Goal: Communication & Community: Answer question/provide support

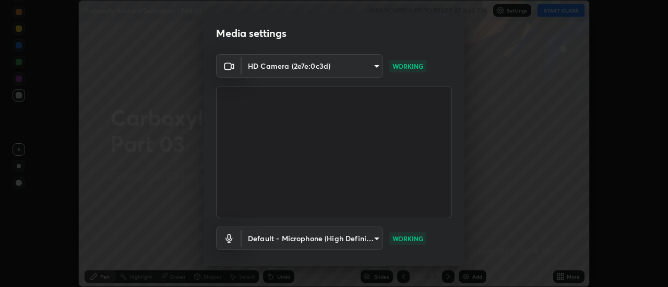
scroll to position [55, 0]
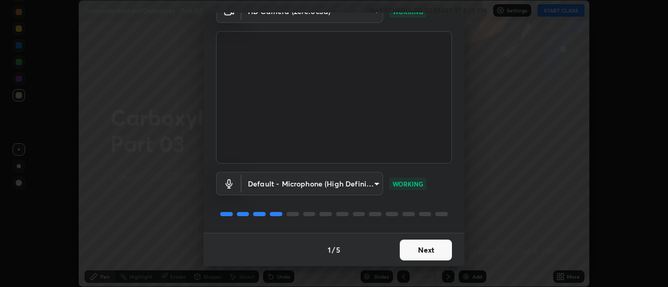
click at [417, 250] on button "Next" at bounding box center [426, 250] width 52 height 21
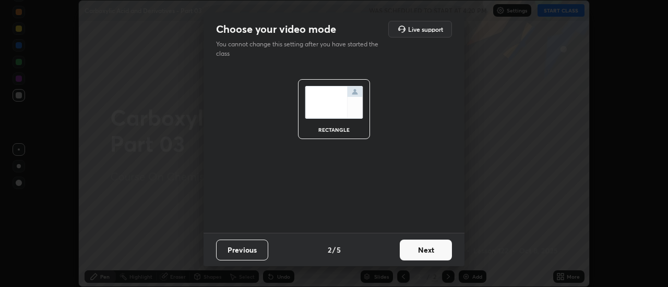
click at [419, 251] on button "Next" at bounding box center [426, 250] width 52 height 21
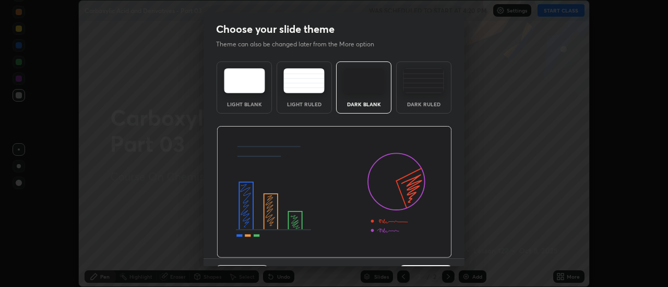
scroll to position [26, 0]
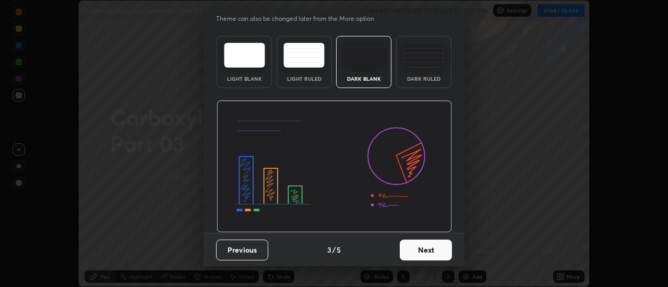
click at [427, 252] on button "Next" at bounding box center [426, 250] width 52 height 21
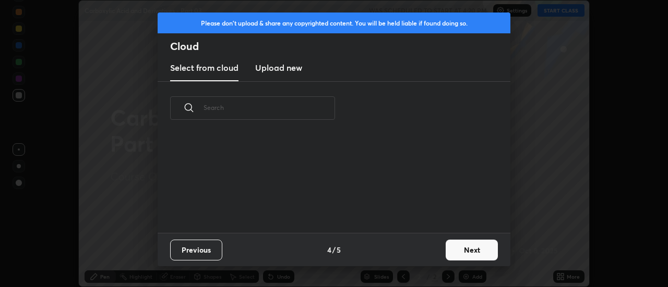
scroll to position [0, 0]
click at [462, 244] on button "Next" at bounding box center [471, 250] width 52 height 21
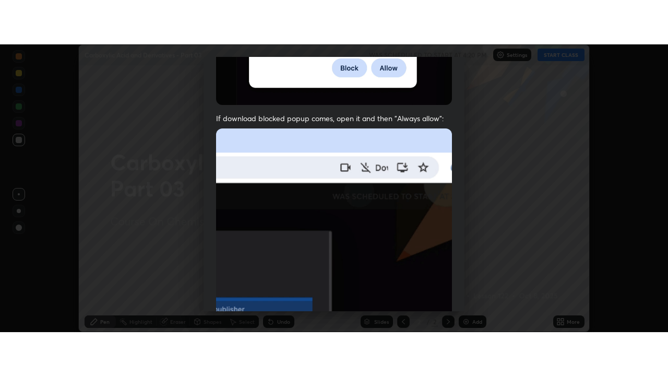
scroll to position [268, 0]
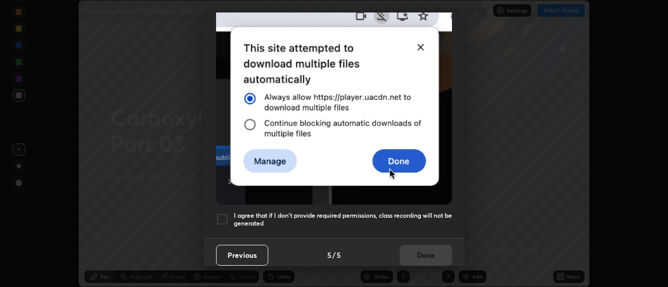
click at [223, 214] on div at bounding box center [222, 219] width 13 height 13
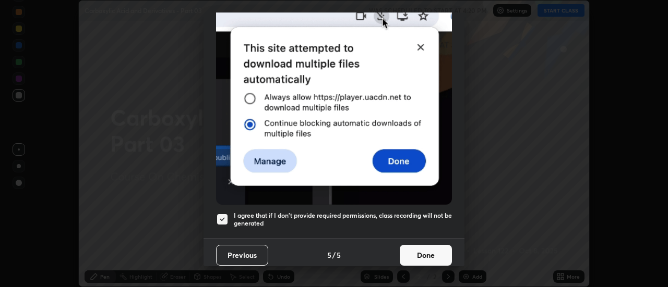
click at [414, 248] on button "Done" at bounding box center [426, 255] width 52 height 21
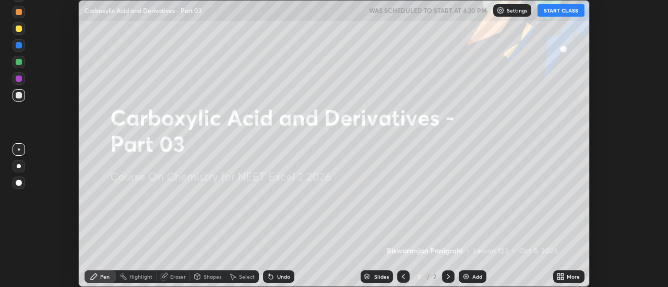
click at [560, 277] on icon at bounding box center [558, 278] width 3 height 3
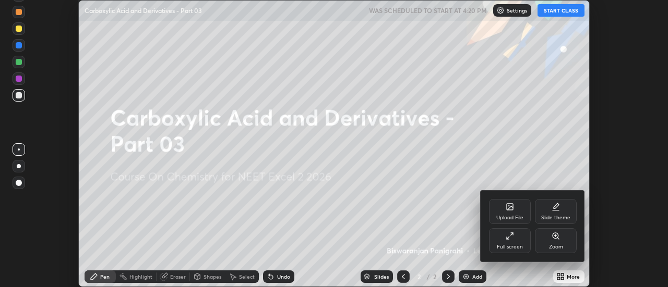
click at [519, 245] on div "Full screen" at bounding box center [510, 247] width 26 height 5
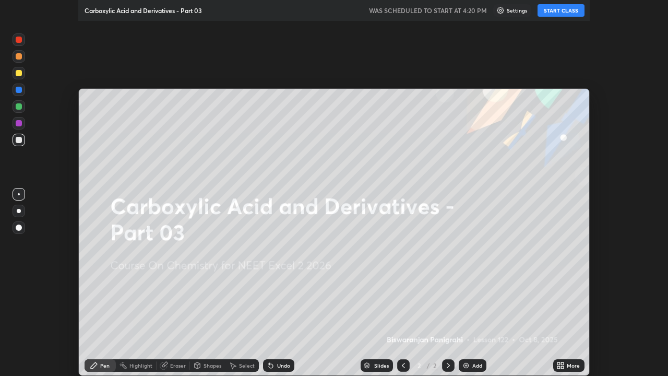
scroll to position [376, 668]
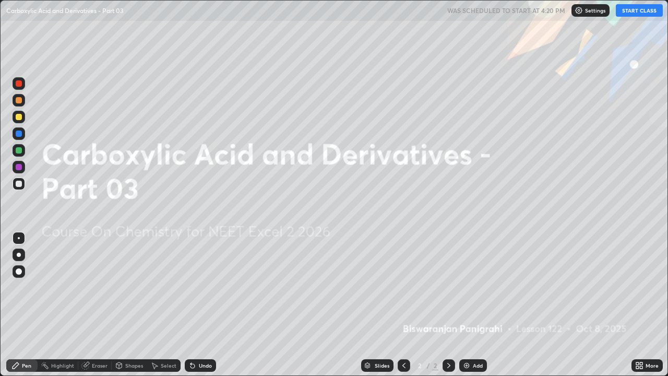
click at [473, 287] on div "Add" at bounding box center [478, 365] width 10 height 5
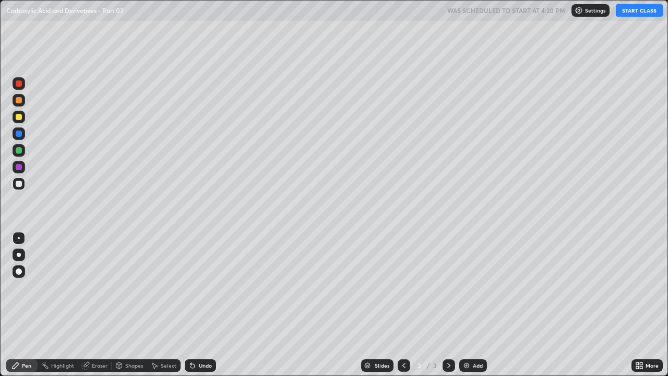
click at [631, 11] on button "START CLASS" at bounding box center [638, 10] width 47 height 13
click at [19, 255] on div at bounding box center [19, 254] width 4 height 4
click at [19, 120] on div at bounding box center [19, 117] width 13 height 13
click at [17, 189] on div at bounding box center [19, 183] width 13 height 13
click at [21, 118] on div at bounding box center [19, 117] width 6 height 6
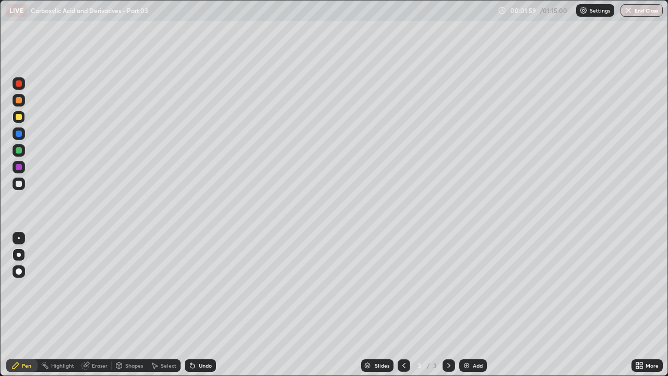
click at [19, 184] on div at bounding box center [19, 183] width 6 height 6
click at [19, 101] on div at bounding box center [19, 100] width 6 height 6
click at [142, 287] on div "Shapes" at bounding box center [129, 365] width 35 height 21
click at [192, 287] on icon at bounding box center [192, 366] width 4 height 4
click at [28, 287] on div "Pen" at bounding box center [26, 365] width 9 height 5
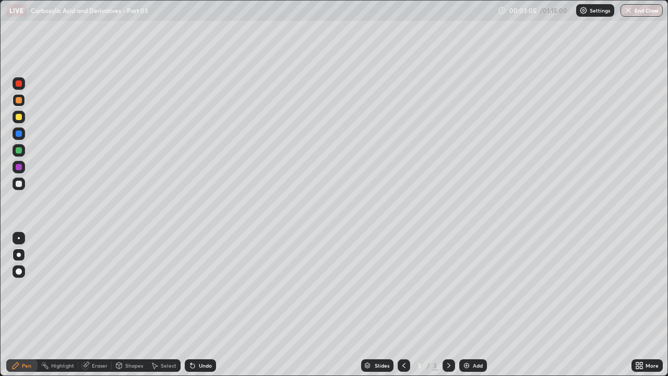
click at [143, 287] on div "Shapes" at bounding box center [129, 365] width 35 height 21
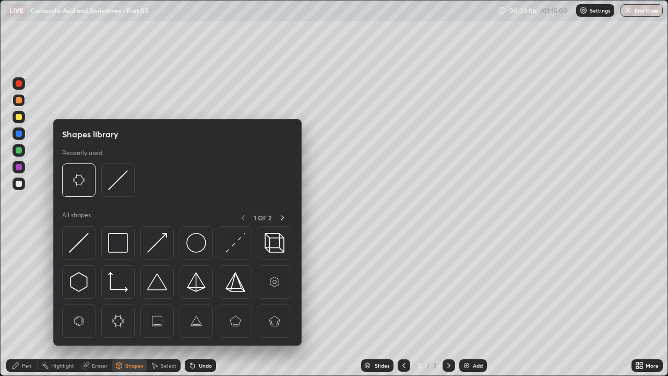
click at [25, 287] on div "Pen" at bounding box center [26, 365] width 9 height 5
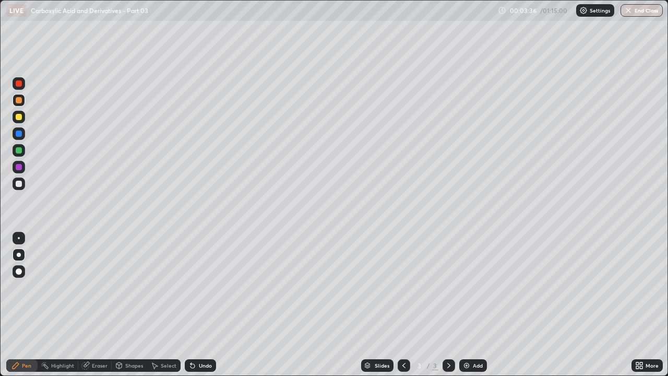
click at [21, 184] on div at bounding box center [19, 183] width 6 height 6
click at [96, 287] on div "Eraser" at bounding box center [94, 365] width 33 height 13
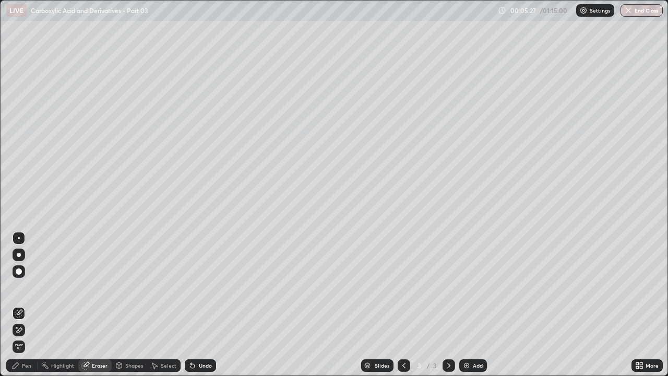
click at [27, 287] on div "Pen" at bounding box center [26, 365] width 9 height 5
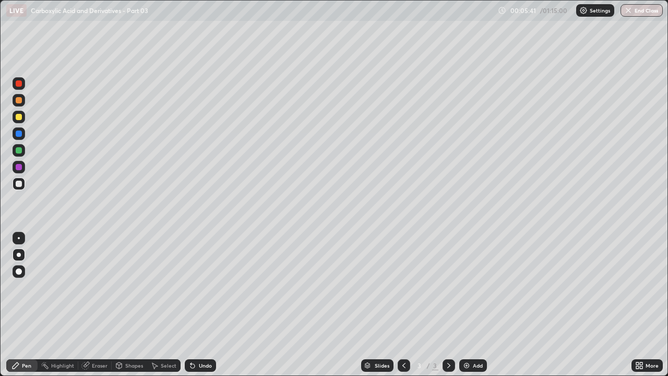
click at [26, 149] on div at bounding box center [18, 150] width 17 height 17
click at [102, 287] on div "Eraser" at bounding box center [100, 365] width 16 height 5
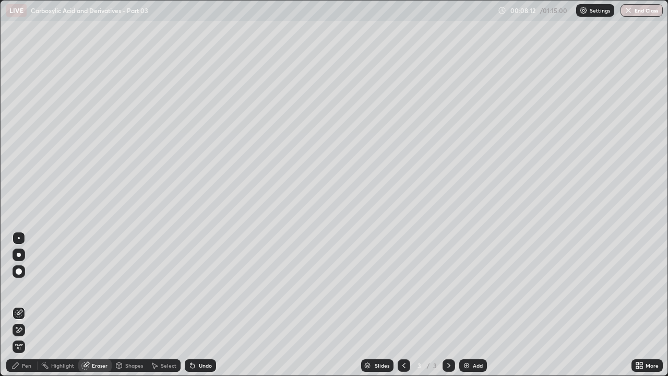
click at [19, 287] on div "Pen" at bounding box center [21, 365] width 31 height 13
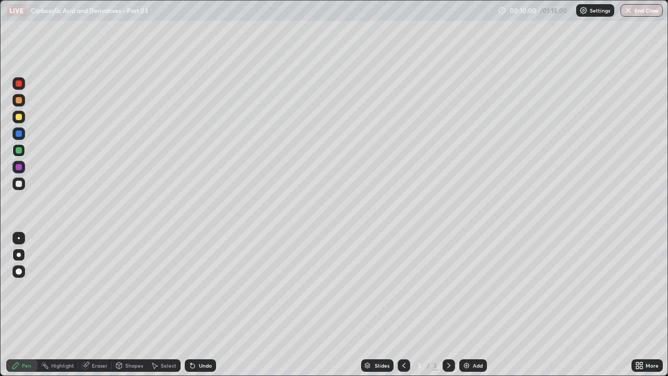
click at [463, 287] on img at bounding box center [466, 365] width 8 height 8
click at [19, 188] on div at bounding box center [19, 183] width 13 height 13
click at [19, 117] on div at bounding box center [19, 117] width 6 height 6
click at [96, 287] on div "Eraser" at bounding box center [100, 365] width 16 height 5
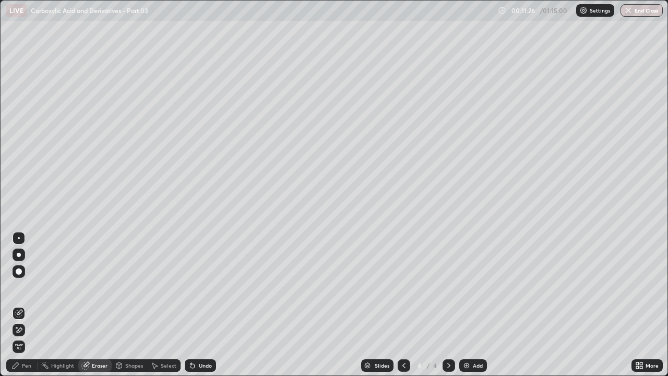
click at [27, 287] on div "Pen" at bounding box center [21, 365] width 31 height 13
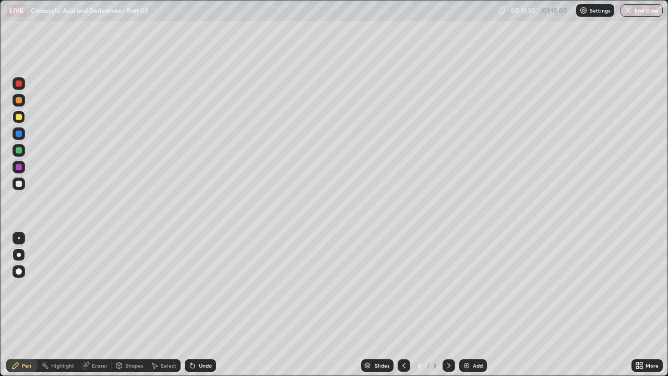
click at [199, 287] on div "Undo" at bounding box center [200, 365] width 31 height 13
click at [21, 185] on div at bounding box center [19, 183] width 6 height 6
click at [20, 151] on div at bounding box center [19, 150] width 6 height 6
click at [98, 287] on div "Eraser" at bounding box center [100, 365] width 16 height 5
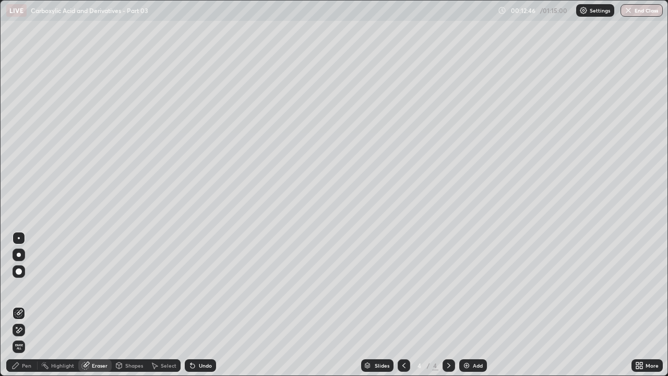
click at [26, 287] on div "Pen" at bounding box center [21, 365] width 31 height 13
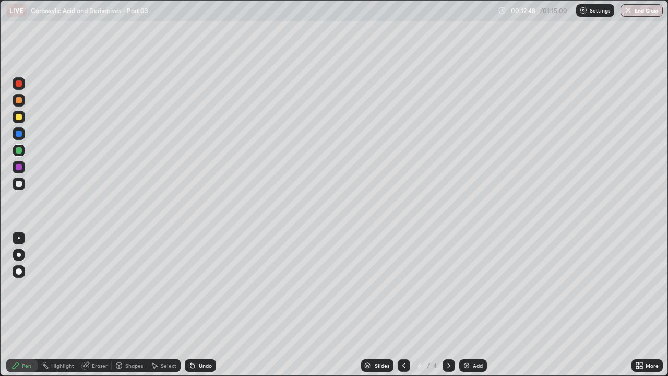
click at [19, 100] on div at bounding box center [19, 100] width 6 height 6
click at [98, 287] on div "Eraser" at bounding box center [100, 365] width 16 height 5
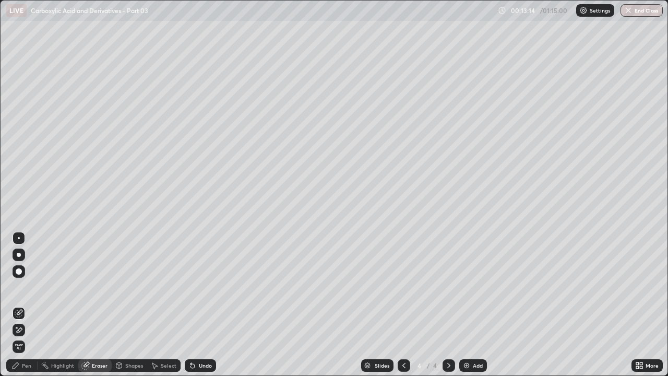
click at [19, 287] on div "Pen" at bounding box center [21, 365] width 31 height 13
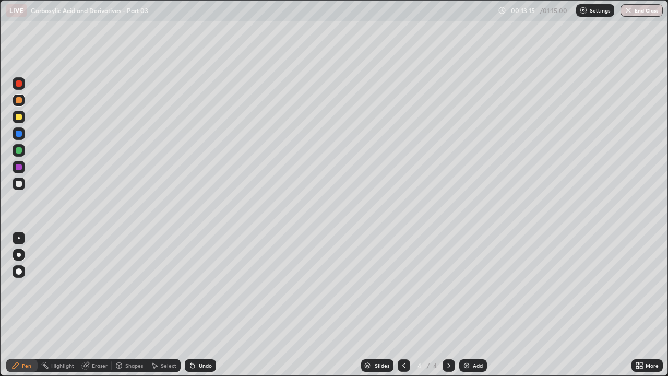
click at [22, 188] on div at bounding box center [19, 183] width 13 height 13
click at [19, 167] on div at bounding box center [19, 167] width 6 height 6
click at [20, 136] on div at bounding box center [19, 133] width 6 height 6
click at [21, 119] on div at bounding box center [19, 117] width 13 height 13
click at [209, 287] on div "Undo" at bounding box center [205, 365] width 13 height 5
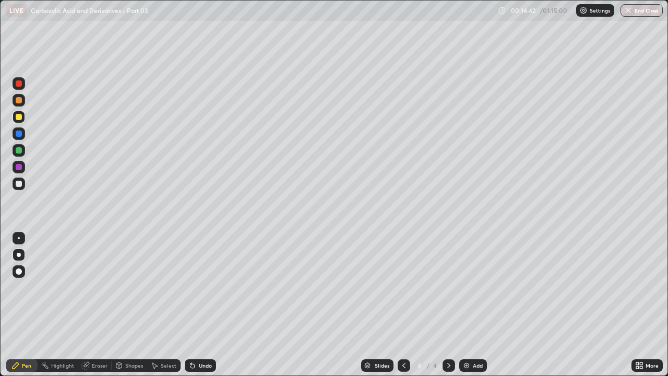
click at [205, 287] on div "Undo" at bounding box center [200, 365] width 31 height 13
click at [201, 287] on div "Undo" at bounding box center [200, 365] width 31 height 13
click at [199, 287] on div "Undo" at bounding box center [200, 365] width 31 height 13
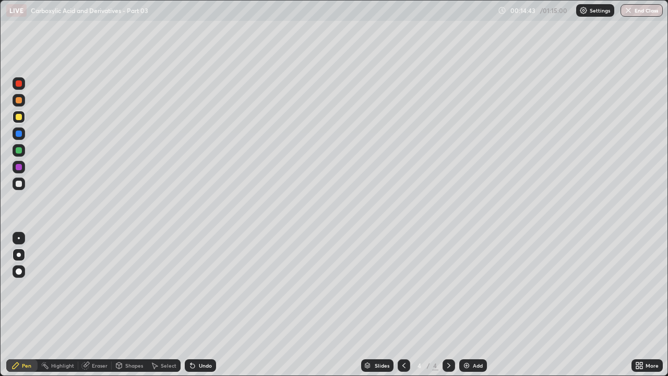
click at [199, 287] on div "Undo" at bounding box center [200, 365] width 31 height 13
click at [467, 287] on img at bounding box center [466, 365] width 8 height 8
click at [23, 185] on div at bounding box center [19, 183] width 13 height 13
click at [204, 287] on div "Undo" at bounding box center [205, 365] width 13 height 5
click at [19, 119] on div at bounding box center [19, 117] width 6 height 6
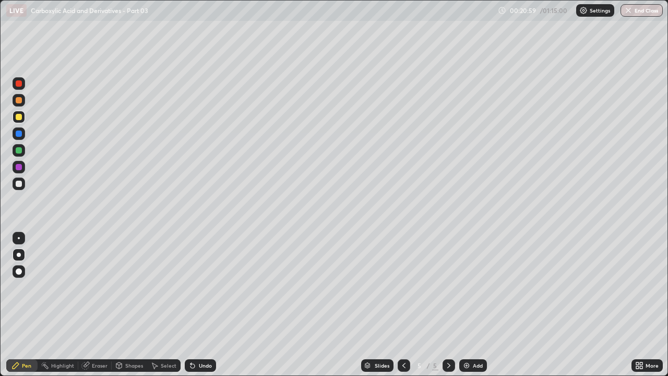
click at [206, 287] on div "Undo" at bounding box center [205, 365] width 13 height 5
click at [202, 287] on div "Undo" at bounding box center [205, 365] width 13 height 5
click at [19, 100] on div at bounding box center [19, 100] width 6 height 6
click at [19, 184] on div at bounding box center [19, 183] width 6 height 6
click at [18, 122] on div at bounding box center [19, 117] width 13 height 13
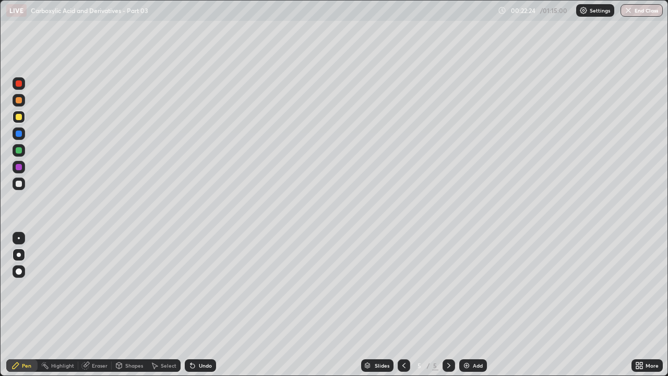
click at [20, 186] on div at bounding box center [19, 183] width 6 height 6
click at [19, 151] on div at bounding box center [19, 150] width 6 height 6
click at [23, 187] on div at bounding box center [19, 183] width 13 height 13
click at [199, 287] on div "Undo" at bounding box center [205, 365] width 13 height 5
click at [200, 287] on div "Undo" at bounding box center [205, 365] width 13 height 5
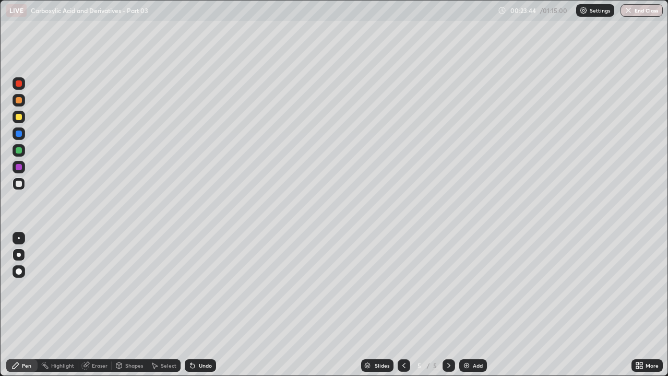
click at [200, 287] on div "Undo" at bounding box center [205, 365] width 13 height 5
click at [198, 287] on div "Undo" at bounding box center [200, 365] width 31 height 13
click at [200, 287] on div "Undo" at bounding box center [205, 365] width 13 height 5
click at [25, 119] on div at bounding box center [19, 117] width 13 height 13
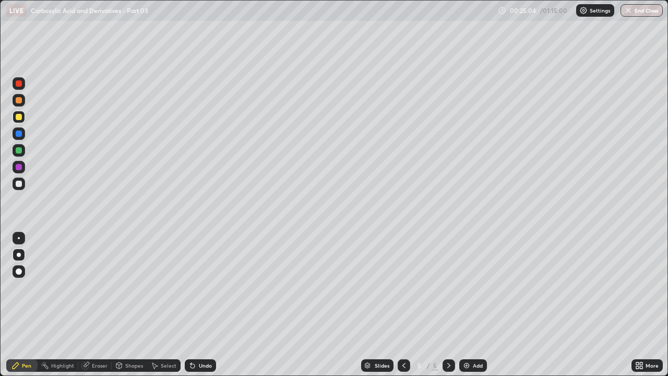
click at [20, 186] on div at bounding box center [19, 183] width 6 height 6
click at [23, 183] on div at bounding box center [19, 183] width 13 height 13
click at [22, 118] on div at bounding box center [19, 117] width 13 height 13
click at [137, 287] on div "Shapes" at bounding box center [129, 365] width 35 height 13
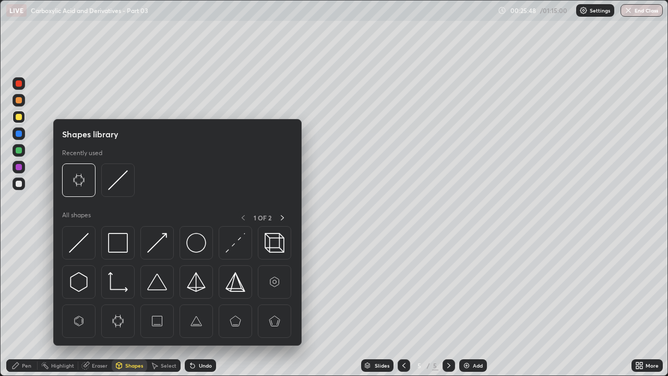
click at [95, 287] on div "Eraser" at bounding box center [100, 365] width 16 height 5
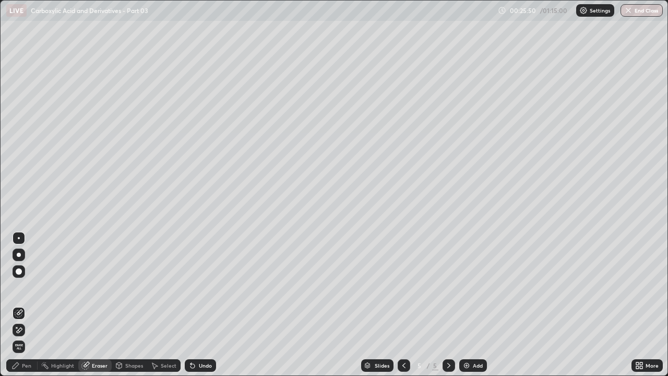
click at [26, 287] on div "Pen" at bounding box center [26, 365] width 9 height 5
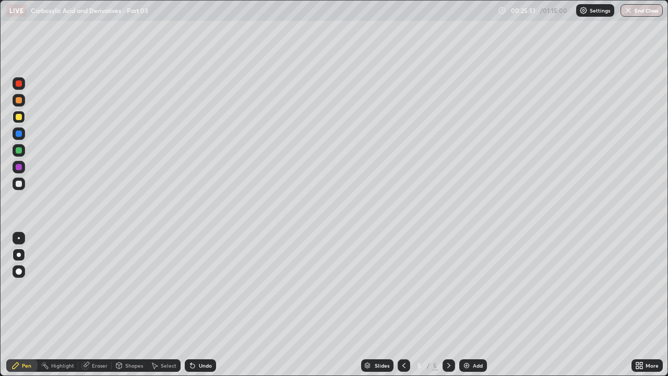
click at [21, 183] on div at bounding box center [19, 183] width 6 height 6
click at [23, 119] on div at bounding box center [19, 117] width 13 height 13
click at [23, 183] on div at bounding box center [19, 183] width 13 height 13
click at [19, 119] on div at bounding box center [19, 117] width 6 height 6
click at [20, 105] on div at bounding box center [19, 100] width 13 height 13
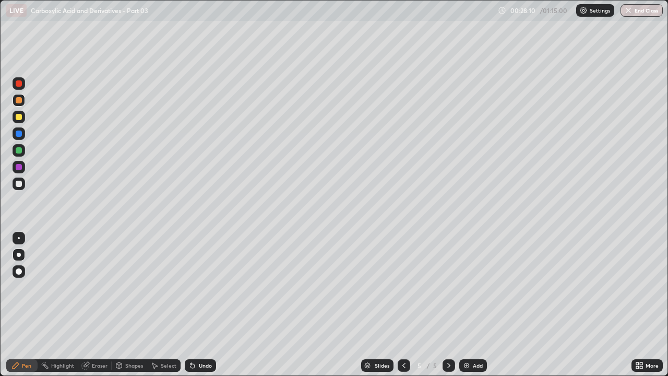
click at [404, 287] on icon at bounding box center [403, 365] width 3 height 5
click at [449, 287] on icon at bounding box center [448, 365] width 8 height 8
click at [479, 287] on div "Add" at bounding box center [478, 365] width 10 height 5
click at [19, 184] on div at bounding box center [19, 183] width 6 height 6
click at [19, 117] on div at bounding box center [19, 117] width 6 height 6
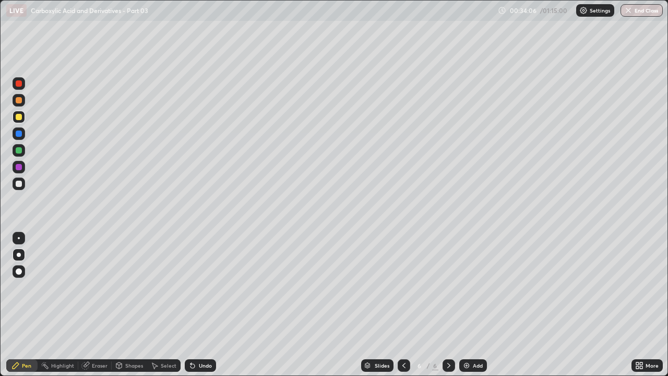
click at [19, 101] on div at bounding box center [19, 100] width 6 height 6
click at [20, 185] on div at bounding box center [19, 183] width 6 height 6
click at [23, 104] on div at bounding box center [19, 100] width 13 height 13
click at [21, 186] on div at bounding box center [19, 183] width 13 height 13
click at [20, 169] on div at bounding box center [19, 167] width 6 height 6
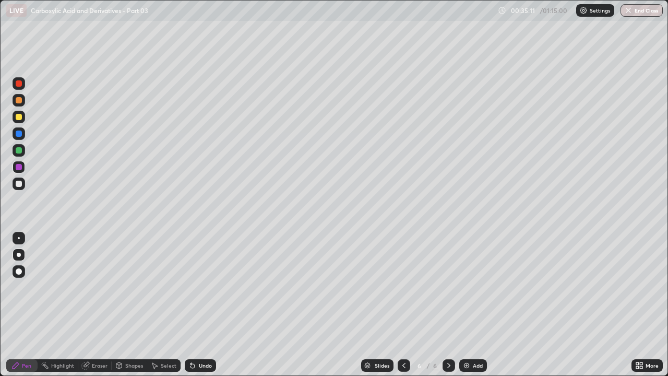
click at [20, 186] on div at bounding box center [19, 183] width 6 height 6
click at [19, 119] on div at bounding box center [19, 117] width 6 height 6
click at [20, 154] on div at bounding box center [19, 150] width 13 height 13
click at [19, 167] on div at bounding box center [19, 167] width 6 height 6
click at [19, 184] on div at bounding box center [19, 183] width 6 height 6
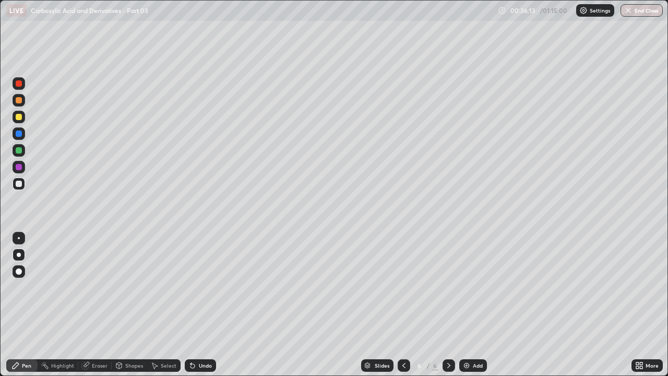
click at [21, 134] on div at bounding box center [19, 133] width 6 height 6
click at [20, 119] on div at bounding box center [19, 117] width 6 height 6
click at [25, 187] on div at bounding box center [19, 183] width 13 height 17
click at [25, 184] on div at bounding box center [19, 183] width 13 height 13
click at [25, 121] on div at bounding box center [19, 116] width 13 height 17
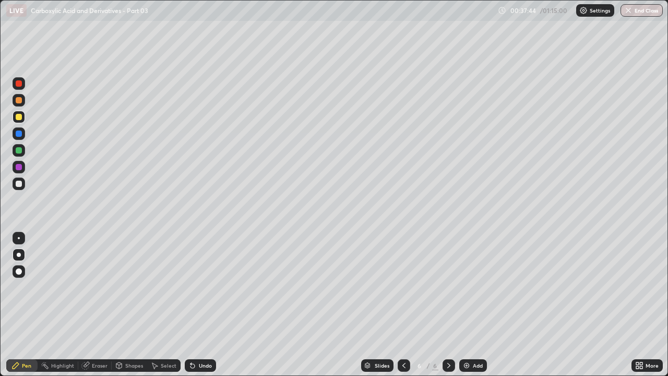
click at [403, 287] on icon at bounding box center [404, 365] width 8 height 8
click at [448, 287] on icon at bounding box center [448, 365] width 8 height 8
click at [404, 287] on div at bounding box center [403, 365] width 13 height 13
click at [448, 287] on icon at bounding box center [448, 365] width 8 height 8
click at [22, 104] on div at bounding box center [19, 100] width 13 height 13
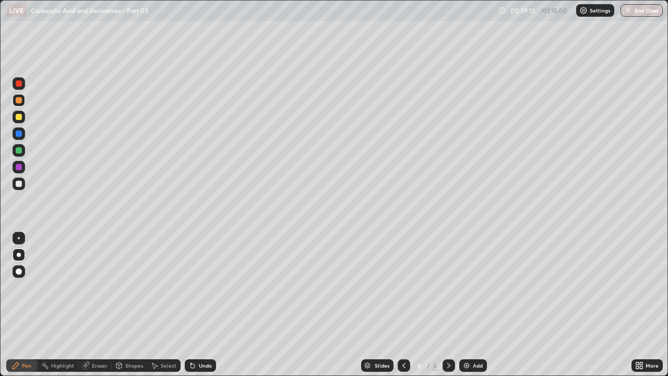
click at [19, 184] on div at bounding box center [19, 183] width 6 height 6
click at [209, 287] on div "Undo" at bounding box center [200, 365] width 31 height 13
click at [205, 287] on div "Undo" at bounding box center [205, 365] width 13 height 5
click at [209, 287] on div "Undo" at bounding box center [200, 365] width 31 height 13
click at [220, 287] on div "Slides 6 / 6 Add" at bounding box center [423, 365] width 415 height 21
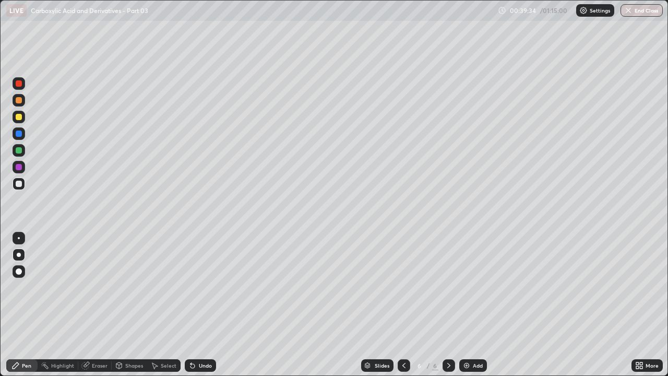
click at [209, 287] on div "Undo" at bounding box center [200, 365] width 31 height 13
click at [17, 149] on div at bounding box center [19, 150] width 6 height 6
click at [207, 287] on div "Undo" at bounding box center [205, 365] width 13 height 5
click at [202, 287] on div "Undo" at bounding box center [205, 365] width 13 height 5
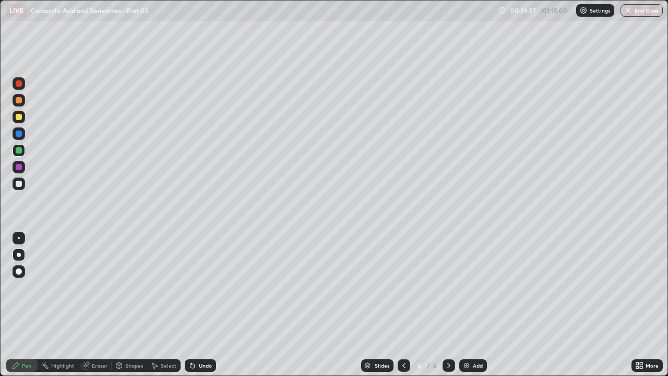
click at [202, 287] on div "Undo" at bounding box center [205, 365] width 13 height 5
click at [200, 287] on div "Undo" at bounding box center [205, 365] width 13 height 5
click at [203, 287] on div "Undo" at bounding box center [205, 365] width 13 height 5
click at [202, 287] on div "Undo" at bounding box center [205, 365] width 13 height 5
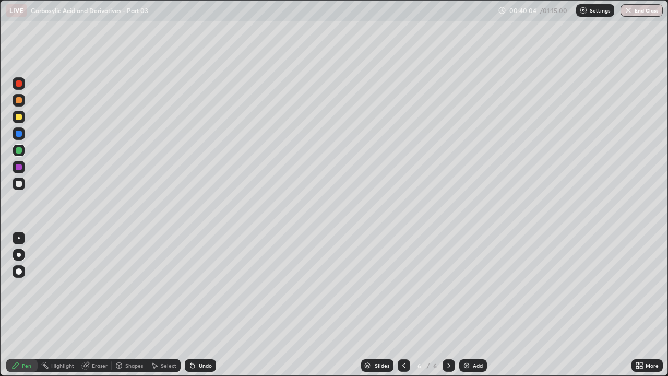
click at [201, 287] on div "Undo" at bounding box center [200, 365] width 31 height 13
click at [199, 287] on div "Undo" at bounding box center [200, 365] width 31 height 13
click at [196, 287] on div "Undo" at bounding box center [200, 365] width 31 height 13
click at [195, 287] on icon at bounding box center [192, 365] width 8 height 8
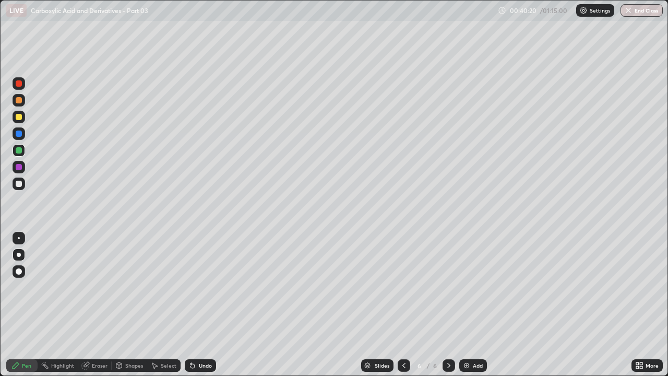
click at [208, 287] on div "Undo" at bounding box center [205, 365] width 13 height 5
click at [92, 287] on div "Eraser" at bounding box center [100, 365] width 16 height 5
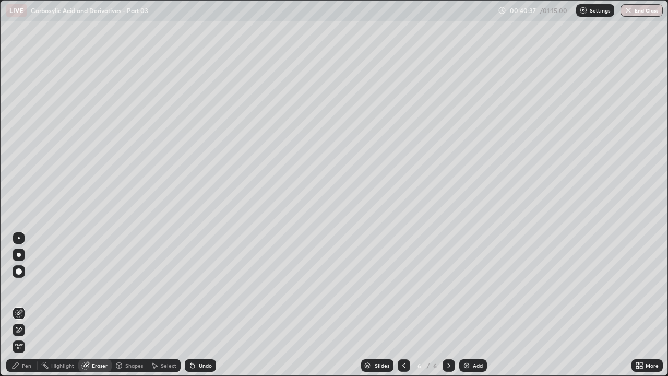
click at [19, 287] on icon at bounding box center [15, 365] width 8 height 8
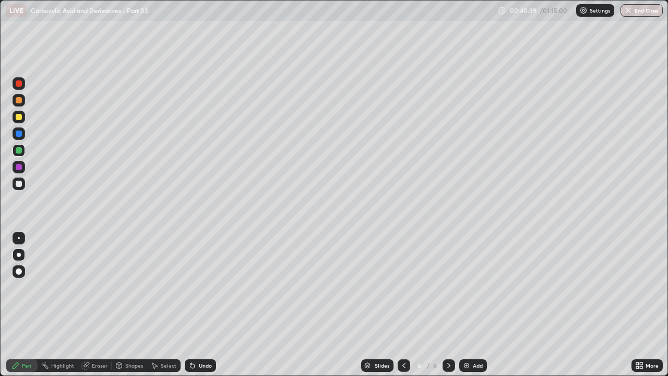
click at [20, 122] on div at bounding box center [19, 117] width 13 height 13
click at [19, 101] on div at bounding box center [19, 100] width 6 height 6
click at [25, 169] on div at bounding box center [19, 167] width 13 height 13
click at [21, 186] on div at bounding box center [19, 183] width 13 height 13
click at [21, 150] on div at bounding box center [19, 150] width 6 height 6
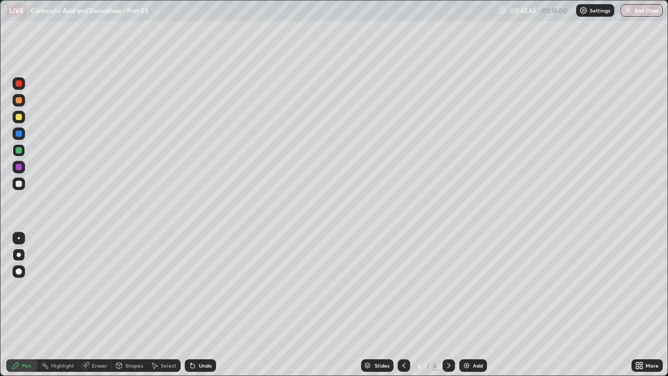
click at [23, 116] on div at bounding box center [19, 117] width 13 height 13
click at [201, 287] on div "Undo" at bounding box center [205, 365] width 13 height 5
click at [18, 184] on div at bounding box center [19, 183] width 6 height 6
click at [18, 170] on div at bounding box center [19, 167] width 6 height 6
click at [20, 135] on div at bounding box center [19, 133] width 6 height 6
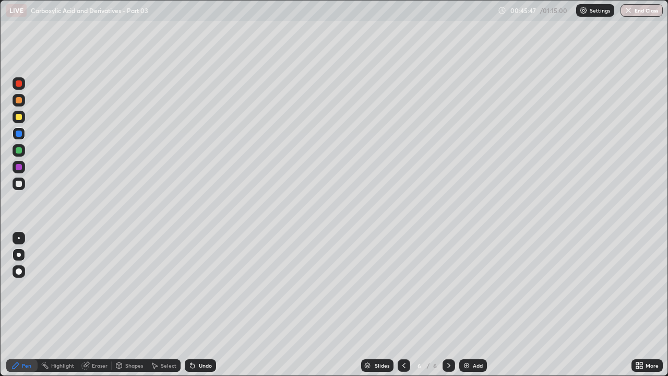
click at [403, 287] on icon at bounding box center [404, 365] width 8 height 8
click at [407, 287] on div at bounding box center [403, 365] width 13 height 13
click at [452, 287] on div at bounding box center [448, 365] width 13 height 13
click at [448, 287] on icon at bounding box center [448, 365] width 8 height 8
click at [469, 287] on img at bounding box center [466, 365] width 8 height 8
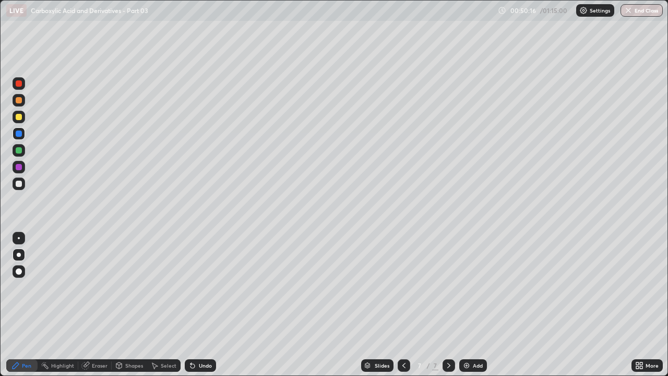
click at [19, 184] on div at bounding box center [19, 183] width 6 height 6
click at [199, 287] on div "Undo" at bounding box center [205, 365] width 13 height 5
click at [190, 287] on div "Undo" at bounding box center [200, 365] width 31 height 13
click at [19, 117] on div at bounding box center [19, 117] width 6 height 6
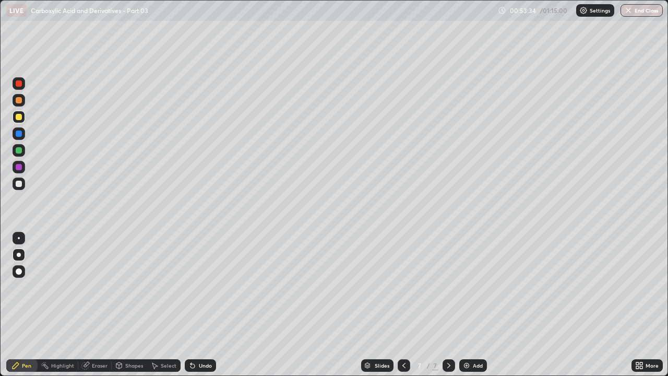
click at [20, 103] on div at bounding box center [19, 100] width 6 height 6
click at [19, 188] on div at bounding box center [19, 183] width 13 height 13
click at [19, 119] on div at bounding box center [19, 117] width 6 height 6
click at [90, 287] on div "Eraser" at bounding box center [94, 365] width 33 height 13
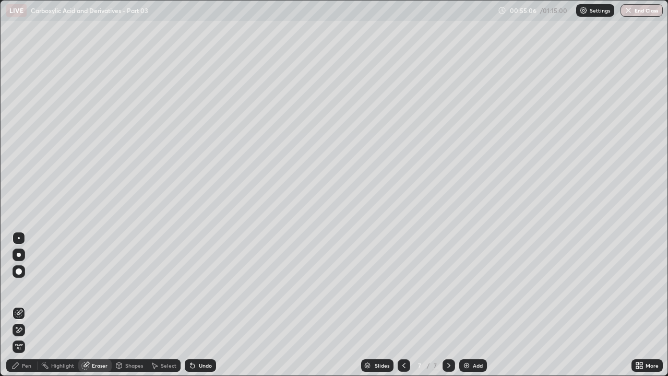
click at [30, 287] on div "Pen" at bounding box center [26, 365] width 9 height 5
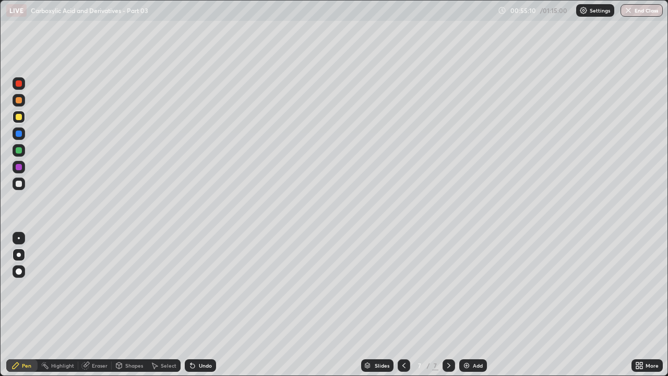
click at [101, 287] on div "Eraser" at bounding box center [100, 365] width 16 height 5
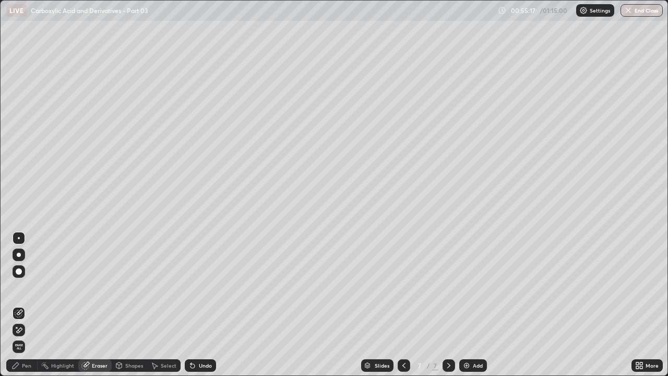
click at [27, 287] on div "Pen" at bounding box center [21, 365] width 31 height 13
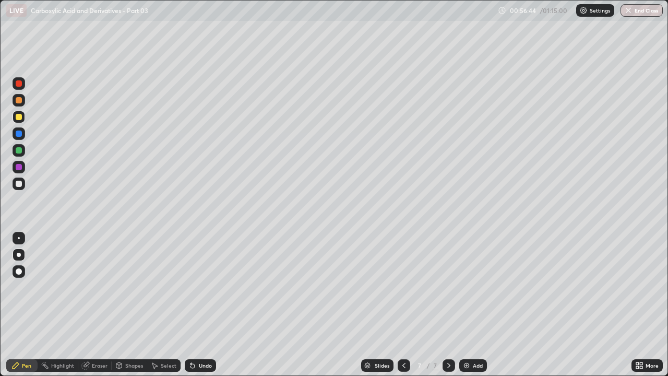
click at [20, 150] on div at bounding box center [19, 150] width 6 height 6
click at [192, 287] on icon at bounding box center [192, 366] width 4 height 4
click at [191, 287] on icon at bounding box center [192, 366] width 4 height 4
click at [19, 184] on div at bounding box center [19, 183] width 6 height 6
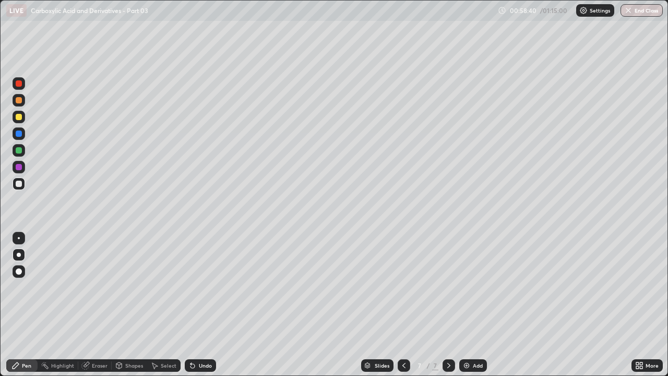
click at [19, 117] on div at bounding box center [19, 117] width 6 height 6
click at [21, 188] on div at bounding box center [19, 183] width 13 height 13
click at [202, 287] on div "Undo" at bounding box center [200, 365] width 31 height 13
click at [202, 287] on div "Undo" at bounding box center [205, 365] width 13 height 5
click at [199, 287] on div "Undo" at bounding box center [205, 365] width 13 height 5
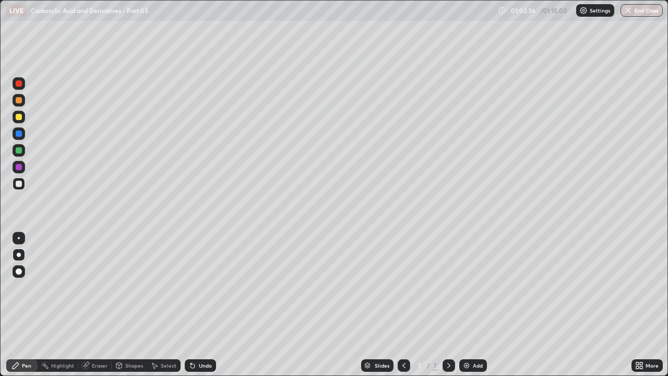
click at [199, 287] on div "Undo" at bounding box center [205, 365] width 13 height 5
click at [200, 287] on div "Undo" at bounding box center [200, 365] width 31 height 13
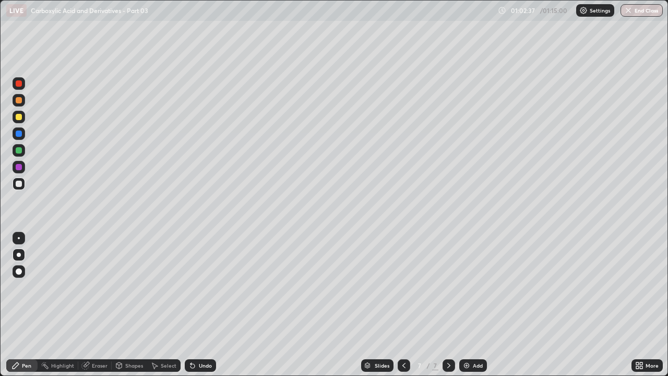
click at [200, 287] on div "Undo" at bounding box center [200, 365] width 31 height 13
click at [474, 287] on div "Add" at bounding box center [478, 365] width 10 height 5
click at [24, 119] on div at bounding box center [19, 117] width 13 height 13
click at [17, 182] on div at bounding box center [19, 183] width 6 height 6
click at [19, 101] on div at bounding box center [19, 100] width 6 height 6
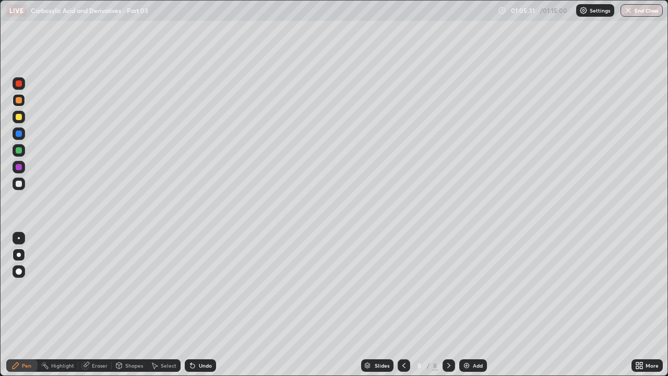
click at [204, 287] on div "Undo" at bounding box center [200, 365] width 31 height 13
click at [199, 287] on div "Undo" at bounding box center [205, 365] width 13 height 5
click at [203, 287] on div "Undo" at bounding box center [205, 365] width 13 height 5
click at [23, 187] on div at bounding box center [19, 183] width 13 height 13
click at [22, 105] on div at bounding box center [19, 100] width 13 height 13
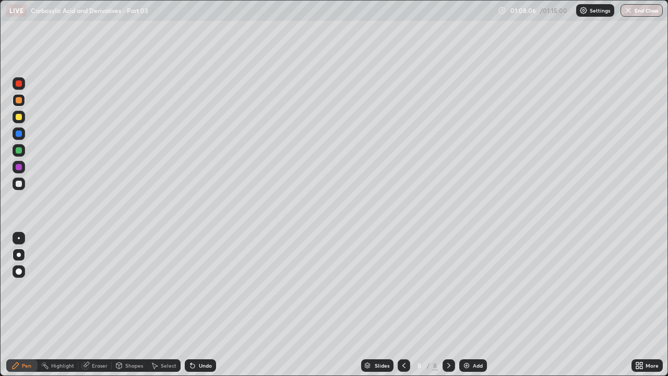
click at [19, 184] on div at bounding box center [19, 183] width 6 height 6
click at [19, 151] on div at bounding box center [19, 150] width 6 height 6
click at [23, 189] on div at bounding box center [19, 183] width 13 height 17
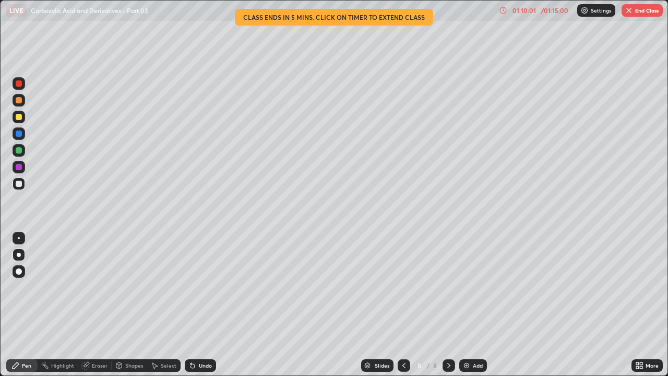
click at [18, 103] on div at bounding box center [19, 100] width 6 height 6
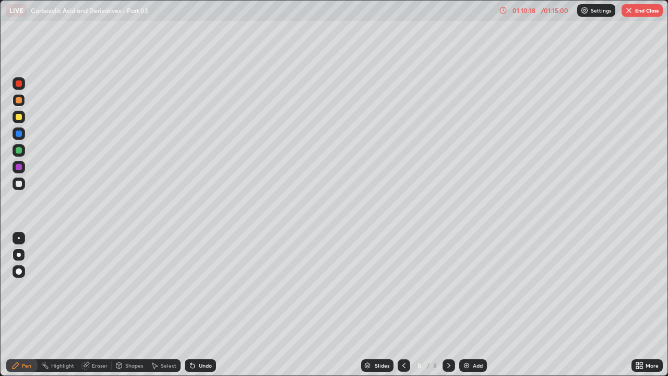
click at [192, 287] on icon at bounding box center [192, 366] width 4 height 4
click at [190, 287] on icon at bounding box center [192, 366] width 4 height 4
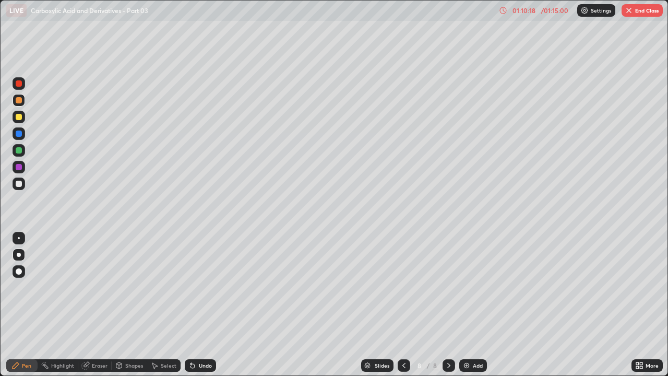
click at [188, 287] on icon at bounding box center [192, 365] width 8 height 8
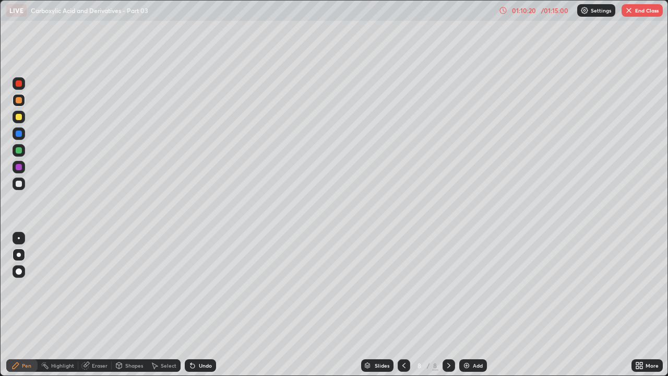
click at [188, 287] on icon at bounding box center [192, 365] width 8 height 8
click at [19, 186] on div at bounding box center [19, 183] width 6 height 6
click at [473, 287] on div "Add" at bounding box center [478, 365] width 10 height 5
click at [198, 287] on div "Undo" at bounding box center [200, 365] width 31 height 13
click at [197, 287] on div "Undo" at bounding box center [200, 365] width 31 height 13
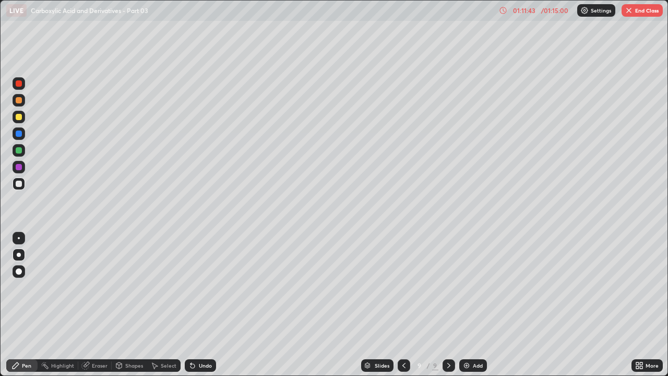
click at [195, 287] on icon at bounding box center [192, 365] width 8 height 8
click at [194, 287] on icon at bounding box center [192, 365] width 8 height 8
click at [191, 287] on icon at bounding box center [192, 366] width 4 height 4
click at [19, 119] on div at bounding box center [19, 117] width 6 height 6
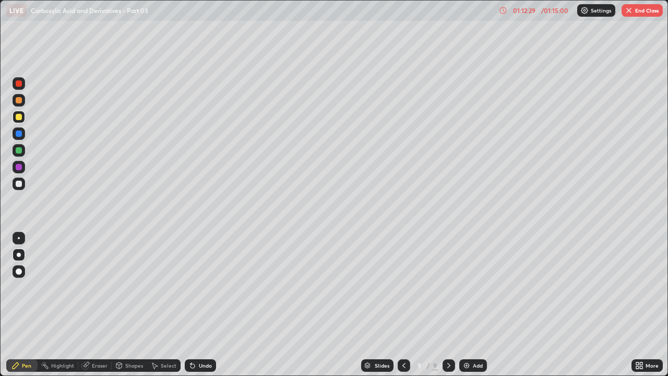
click at [20, 102] on div at bounding box center [19, 100] width 6 height 6
click at [21, 188] on div at bounding box center [19, 183] width 13 height 13
click at [20, 119] on div at bounding box center [19, 117] width 6 height 6
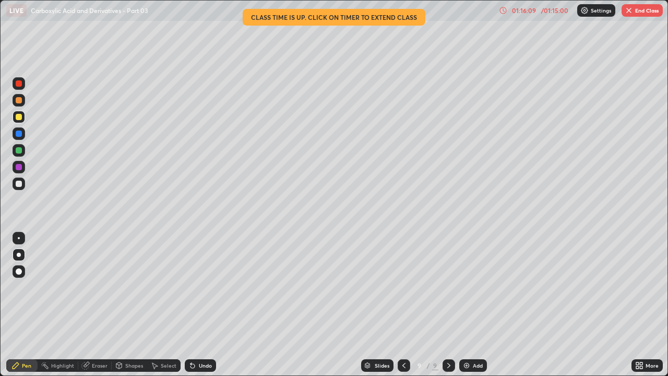
click at [209, 287] on div "Undo" at bounding box center [205, 365] width 13 height 5
click at [23, 187] on div at bounding box center [19, 183] width 13 height 13
click at [21, 117] on div at bounding box center [19, 117] width 6 height 6
click at [20, 185] on div at bounding box center [19, 183] width 6 height 6
click at [21, 168] on div at bounding box center [19, 167] width 6 height 6
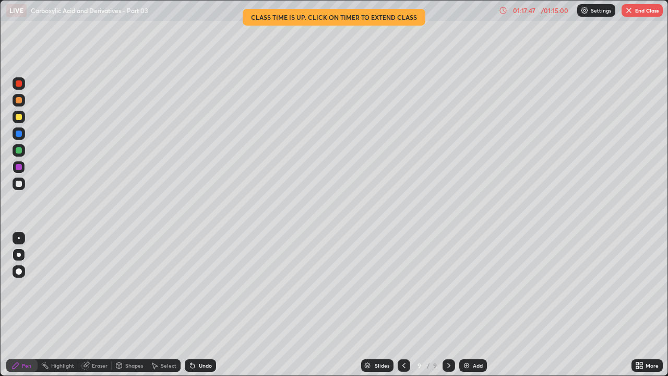
click at [402, 287] on icon at bounding box center [404, 365] width 8 height 8
click at [405, 287] on div at bounding box center [403, 365] width 13 height 13
click at [449, 287] on icon at bounding box center [448, 365] width 8 height 8
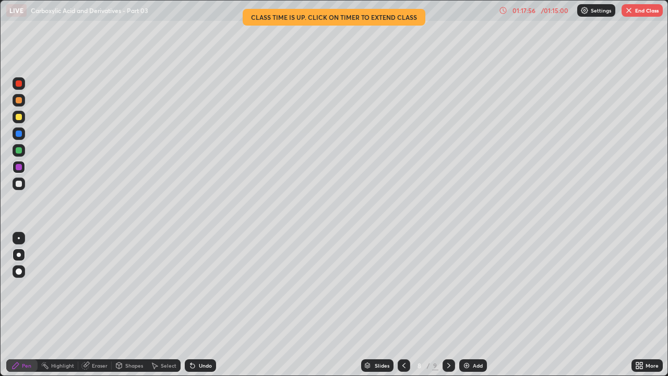
click at [448, 287] on icon at bounding box center [448, 365] width 3 height 5
click at [403, 287] on icon at bounding box center [404, 365] width 8 height 8
click at [402, 287] on icon at bounding box center [404, 365] width 8 height 8
click at [403, 287] on icon at bounding box center [404, 365] width 8 height 8
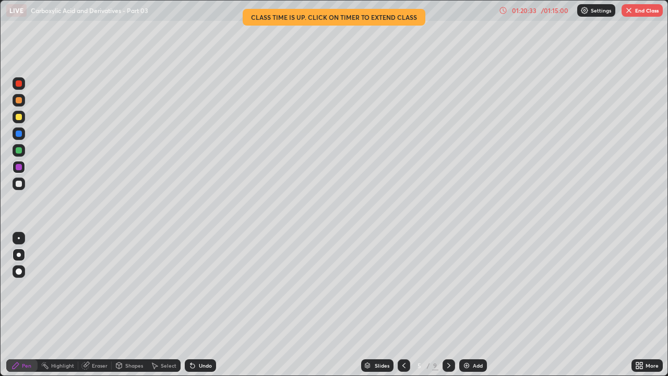
click at [447, 287] on icon at bounding box center [448, 365] width 8 height 8
click at [446, 287] on icon at bounding box center [448, 365] width 8 height 8
click at [447, 287] on icon at bounding box center [448, 365] width 3 height 5
click at [448, 287] on icon at bounding box center [448, 365] width 8 height 8
click at [403, 287] on icon at bounding box center [404, 365] width 8 height 8
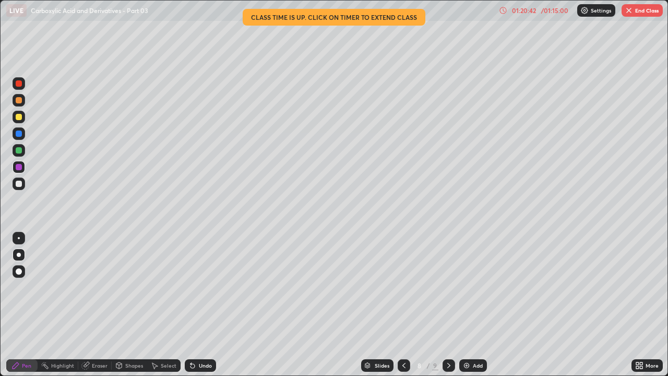
click at [405, 287] on icon at bounding box center [404, 365] width 8 height 8
click at [403, 287] on icon at bounding box center [404, 365] width 8 height 8
click at [402, 287] on div at bounding box center [403, 365] width 13 height 13
click at [403, 287] on div at bounding box center [403, 365] width 13 height 13
click at [403, 287] on icon at bounding box center [404, 365] width 8 height 8
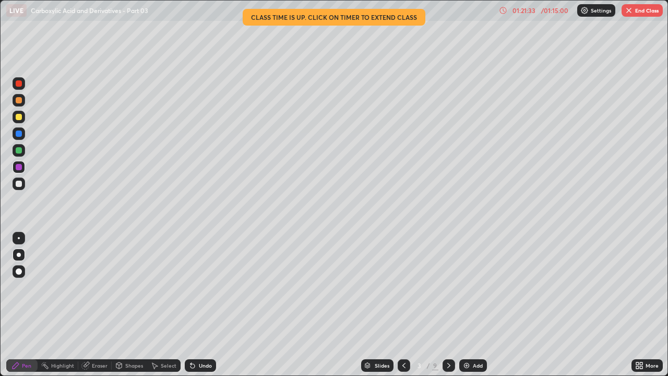
click at [450, 287] on icon at bounding box center [448, 365] width 8 height 8
click at [448, 287] on icon at bounding box center [448, 365] width 8 height 8
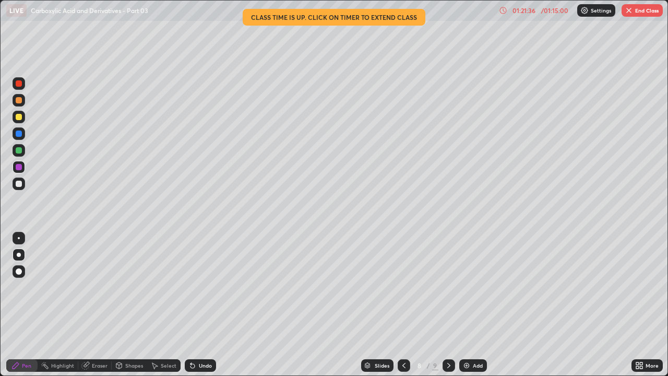
click at [448, 287] on icon at bounding box center [448, 365] width 8 height 8
click at [20, 101] on div at bounding box center [19, 100] width 6 height 6
click at [18, 83] on div at bounding box center [19, 83] width 6 height 6
click at [93, 287] on div "Eraser" at bounding box center [100, 365] width 16 height 5
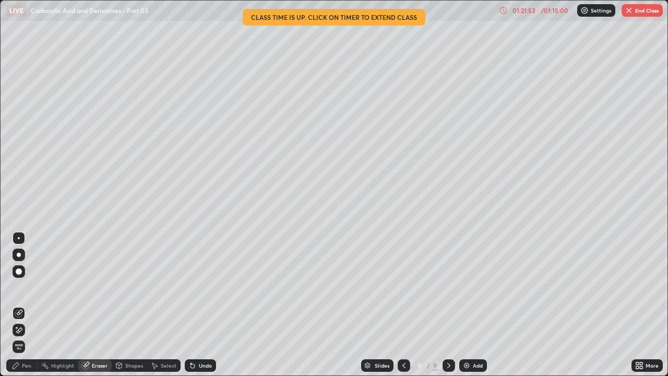
click at [27, 287] on div "Pen" at bounding box center [26, 365] width 9 height 5
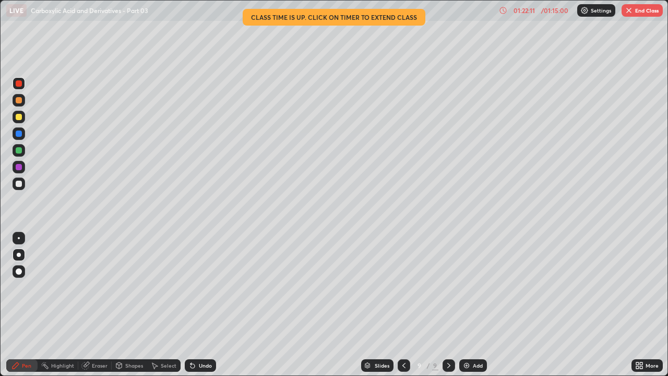
click at [192, 287] on div "Undo" at bounding box center [200, 365] width 31 height 13
click at [190, 287] on icon at bounding box center [192, 366] width 4 height 4
click at [644, 14] on button "End Class" at bounding box center [641, 10] width 41 height 13
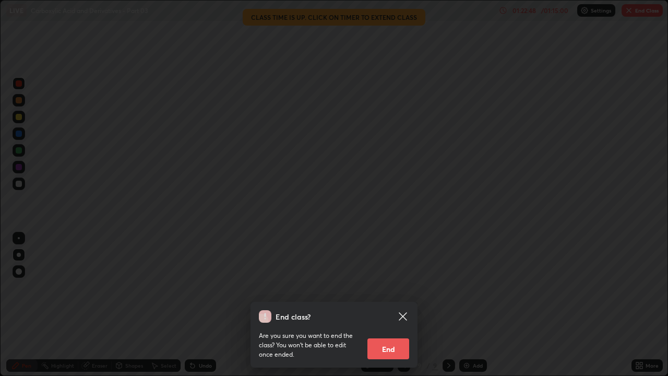
click at [396, 287] on button "End" at bounding box center [388, 348] width 42 height 21
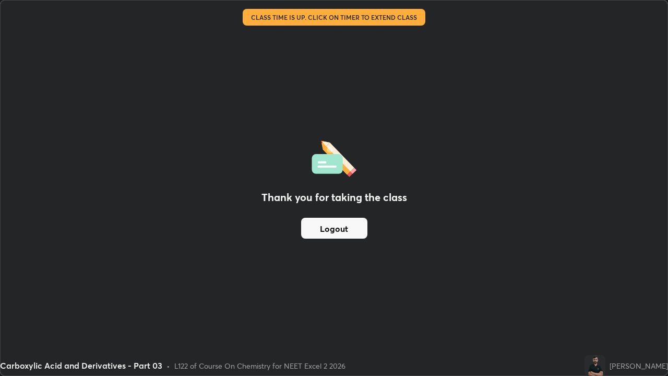
click at [327, 232] on button "Logout" at bounding box center [334, 228] width 66 height 21
